Goal: Information Seeking & Learning: Learn about a topic

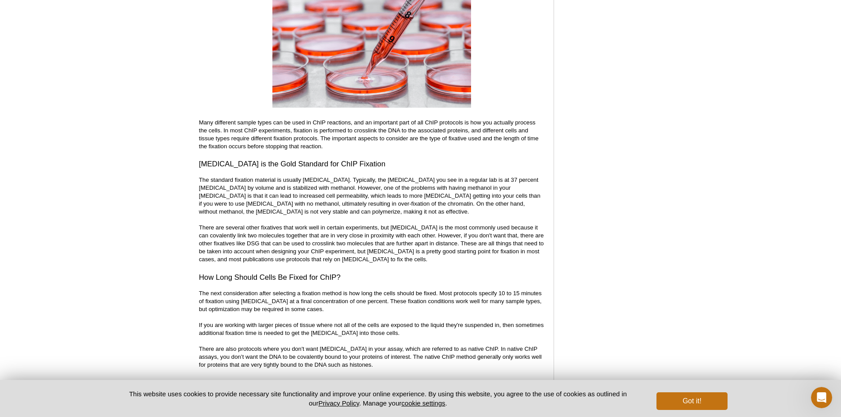
scroll to position [1259, 0]
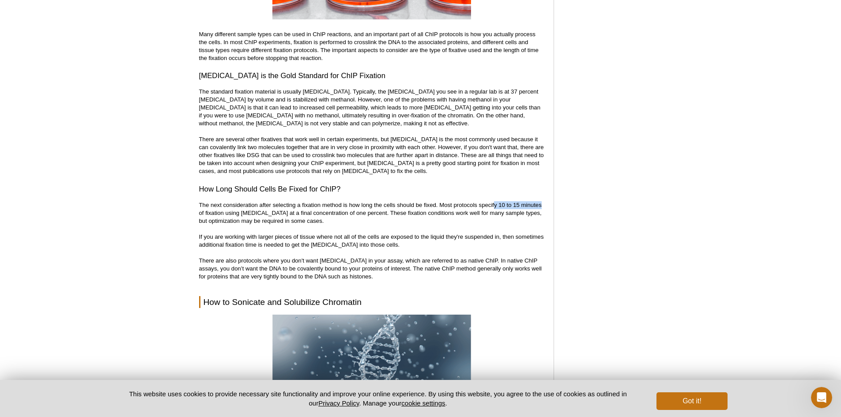
drag, startPoint x: 495, startPoint y: 204, endPoint x: 550, endPoint y: 203, distance: 55.2
drag, startPoint x: 289, startPoint y: 222, endPoint x: 440, endPoint y: 219, distance: 151.0
click at [440, 219] on p "The next consideration after selecting a fixation method is how long the cells …" at bounding box center [372, 240] width 346 height 79
click at [442, 210] on p "The next consideration after selecting a fixation method is how long the cells …" at bounding box center [372, 240] width 346 height 79
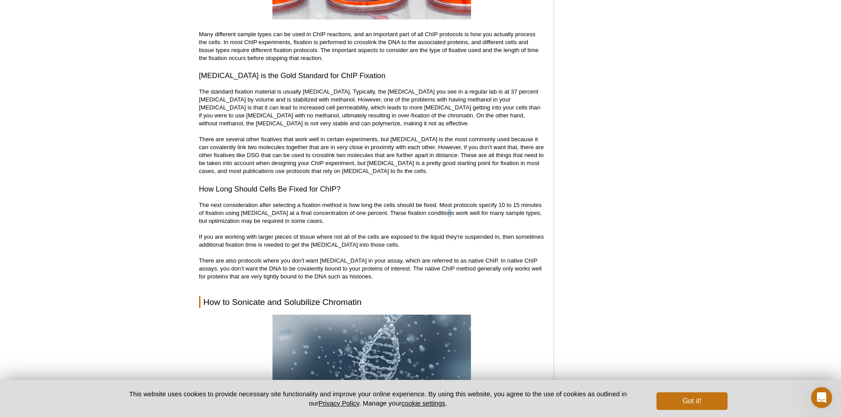
click at [442, 210] on p "The next consideration after selecting a fixation method is how long the cells …" at bounding box center [372, 240] width 346 height 79
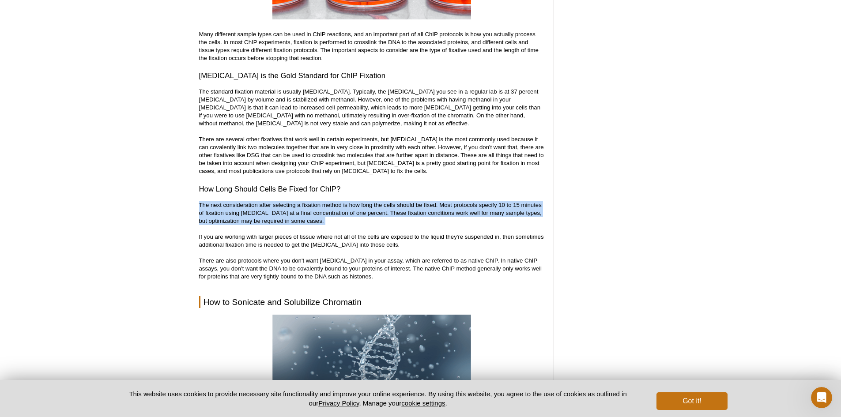
click at [442, 210] on p "The next consideration after selecting a fixation method is how long the cells …" at bounding box center [372, 240] width 346 height 79
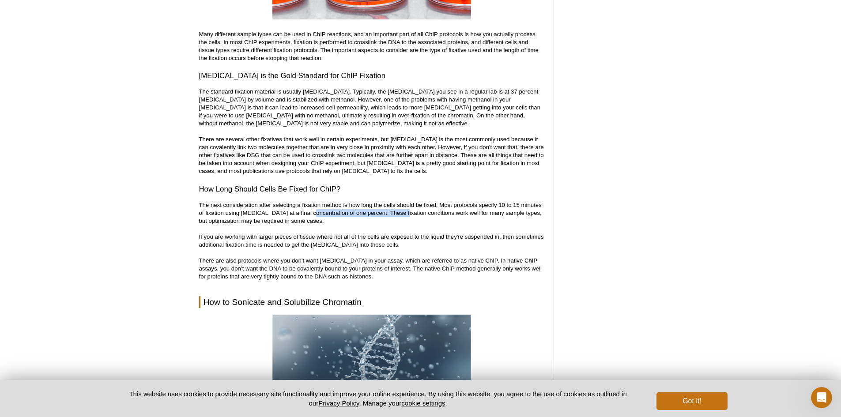
drag, startPoint x: 310, startPoint y: 216, endPoint x: 401, endPoint y: 215, distance: 91.4
click at [401, 215] on p "The next consideration after selecting a fixation method is how long the cells …" at bounding box center [372, 240] width 346 height 79
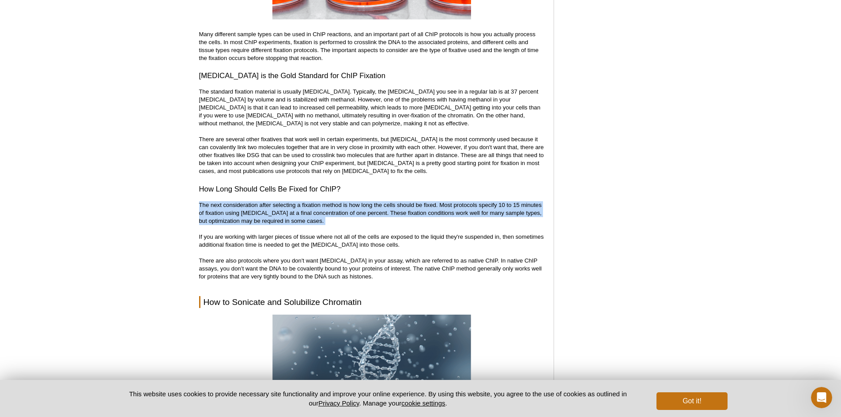
click at [401, 215] on p "The next consideration after selecting a fixation method is how long the cells …" at bounding box center [372, 240] width 346 height 79
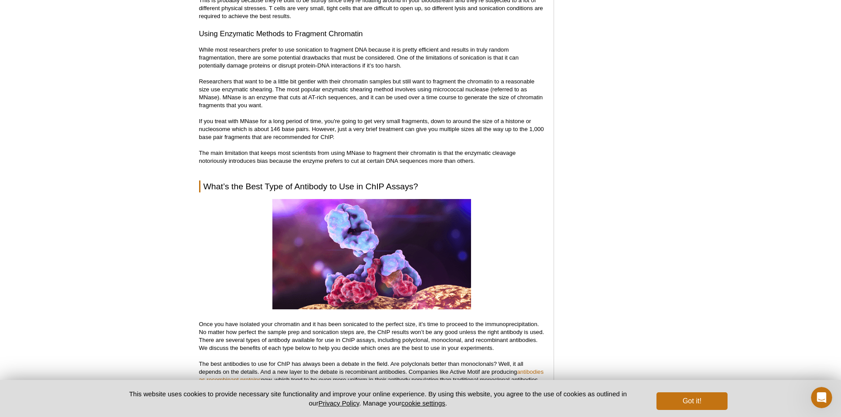
scroll to position [2363, 0]
